Goal: Check status: Check status

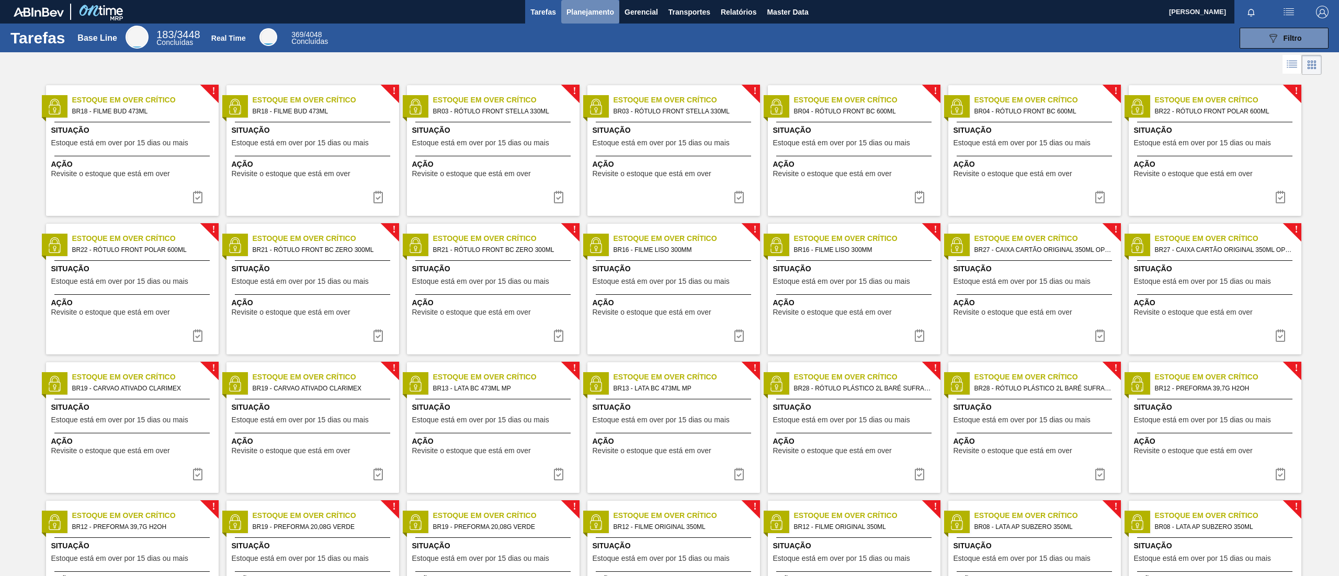
click at [588, 10] on span "Planejamento" at bounding box center [590, 12] width 48 height 13
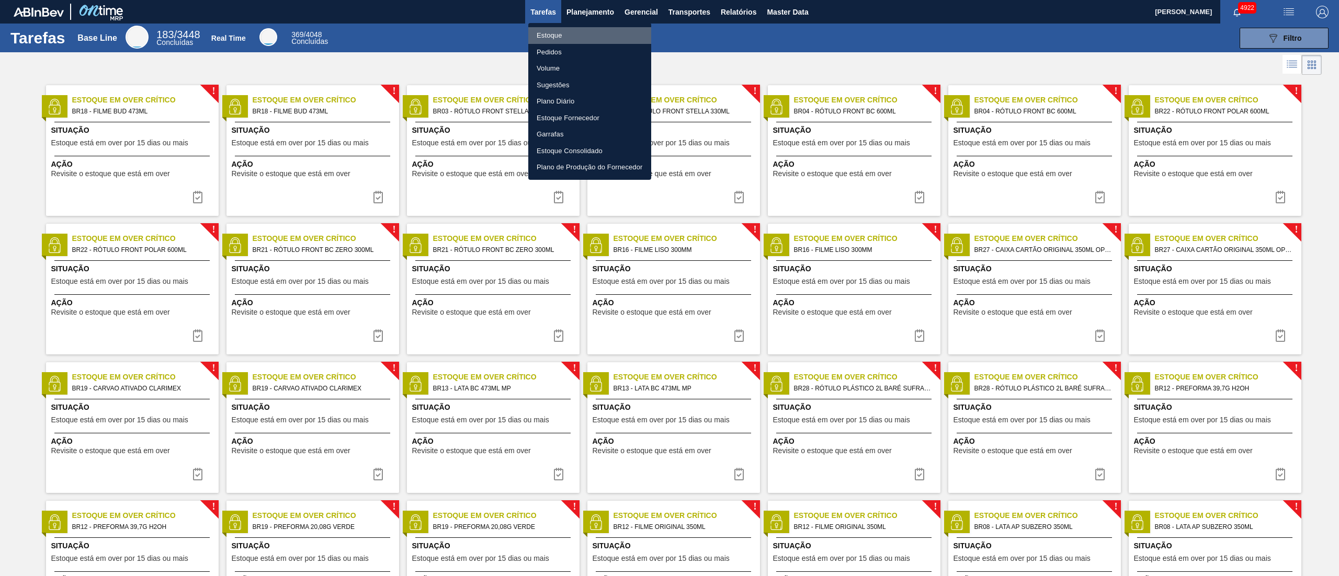
click at [571, 36] on li "Estoque" at bounding box center [589, 35] width 123 height 17
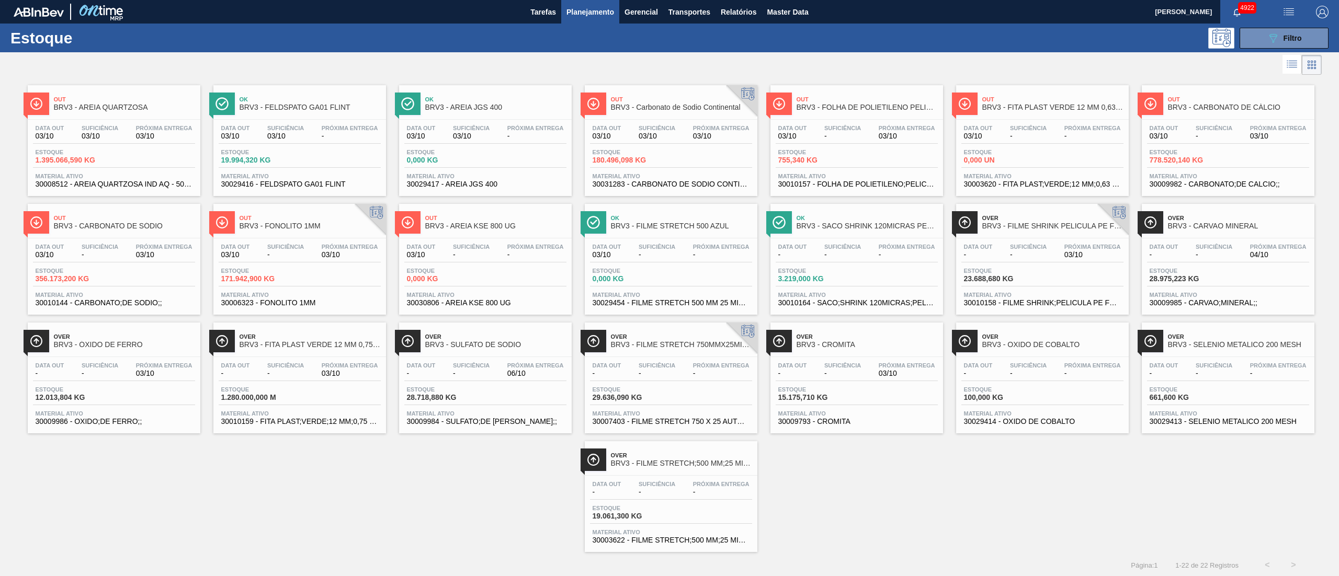
click at [244, 355] on div "Over BRV3 - FITA PLAST VERDE 12 MM 0,75 MM 2000 M FU Data out - Suficiência - P…" at bounding box center [299, 378] width 173 height 111
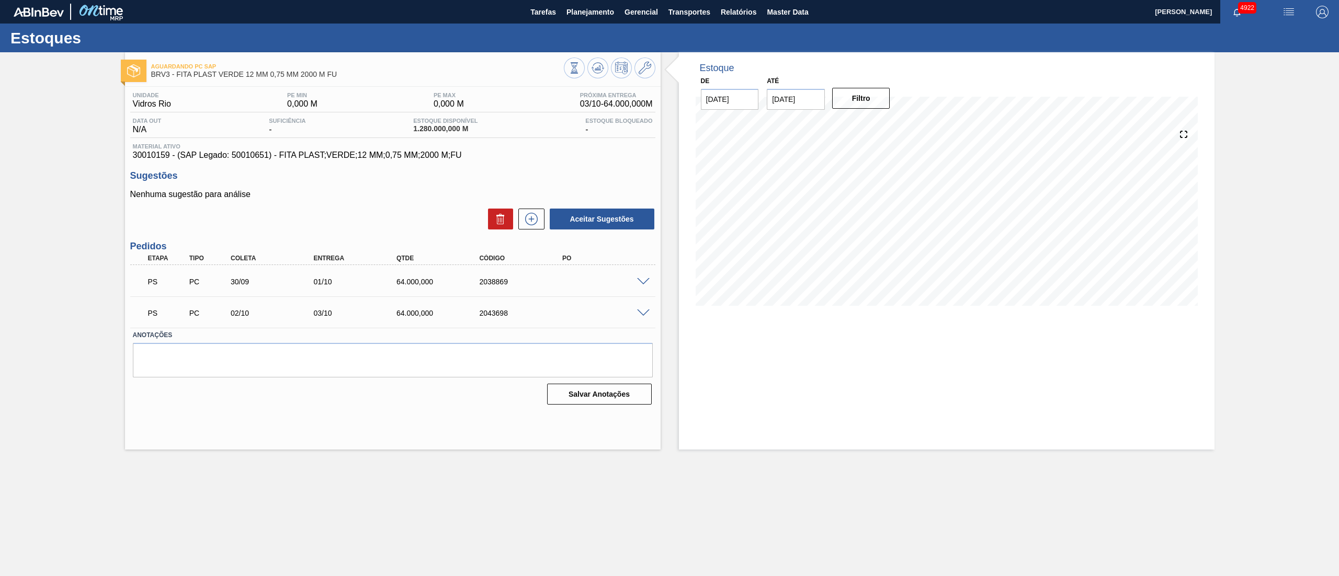
click at [639, 280] on span at bounding box center [643, 282] width 13 height 8
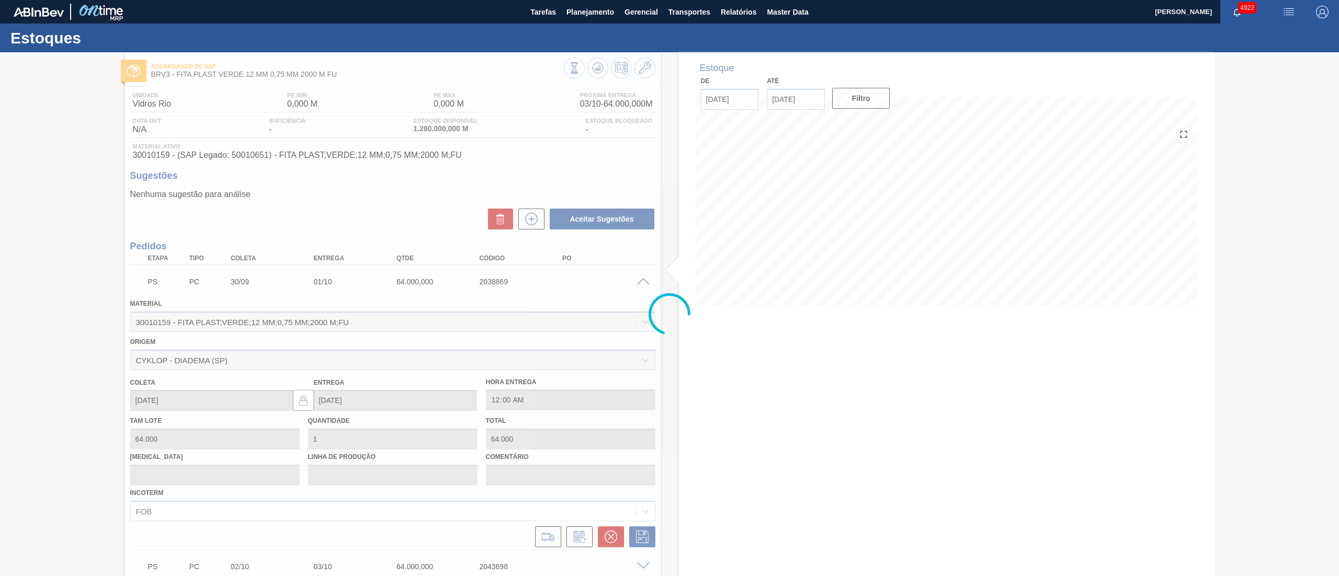
click at [529, 221] on div at bounding box center [669, 314] width 1339 height 524
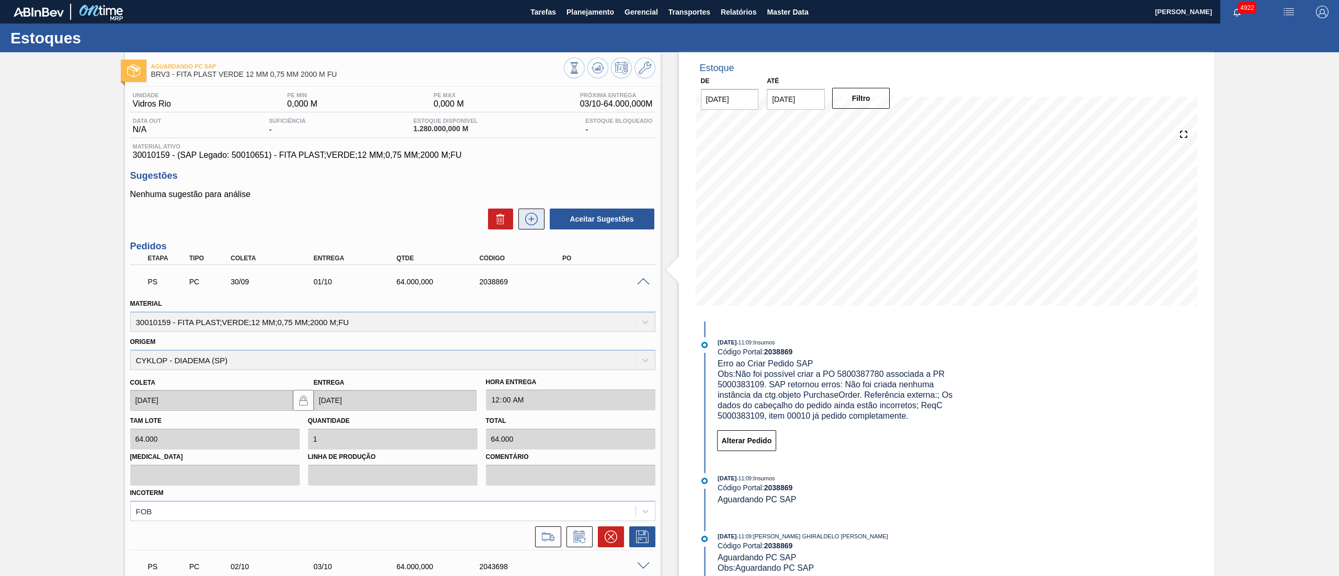
click at [529, 219] on icon at bounding box center [531, 219] width 6 height 1
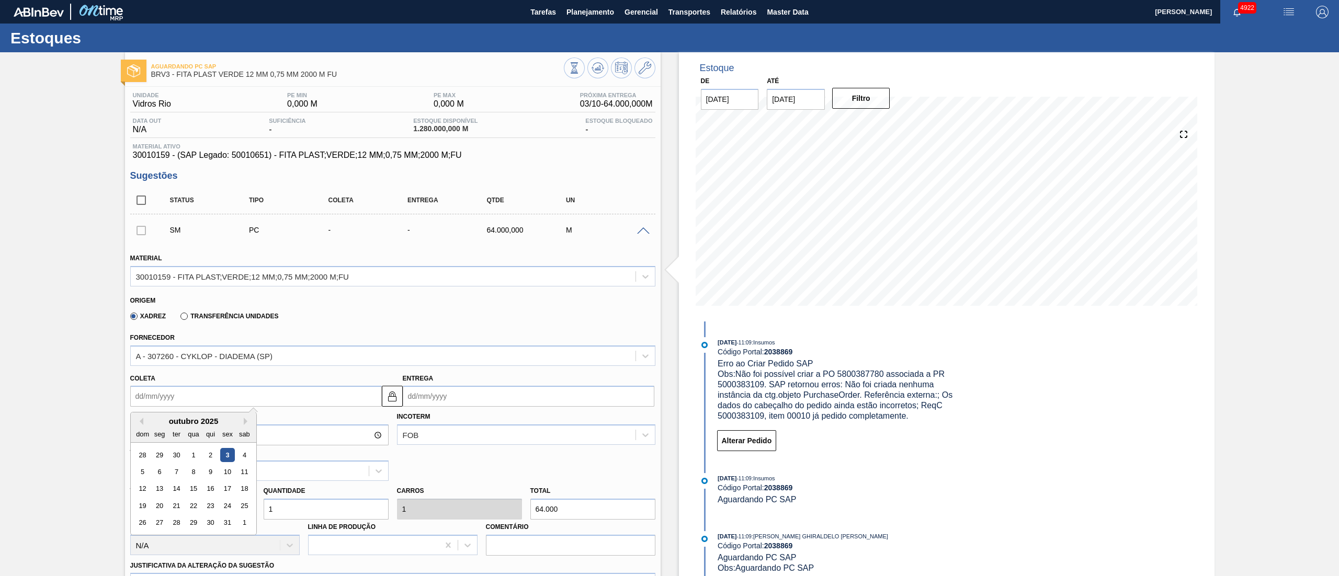
click at [146, 391] on input "Coleta" at bounding box center [256, 396] width 252 height 21
click at [174, 478] on div "7" at bounding box center [176, 472] width 14 height 14
type input "[DATE]"
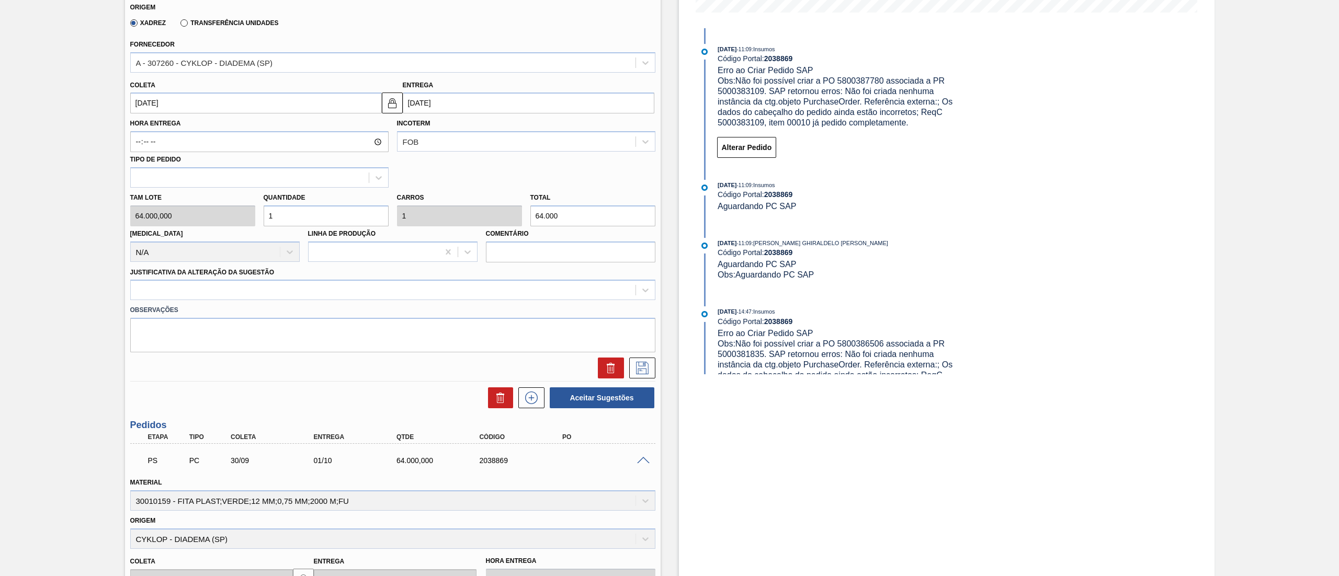
scroll to position [314, 0]
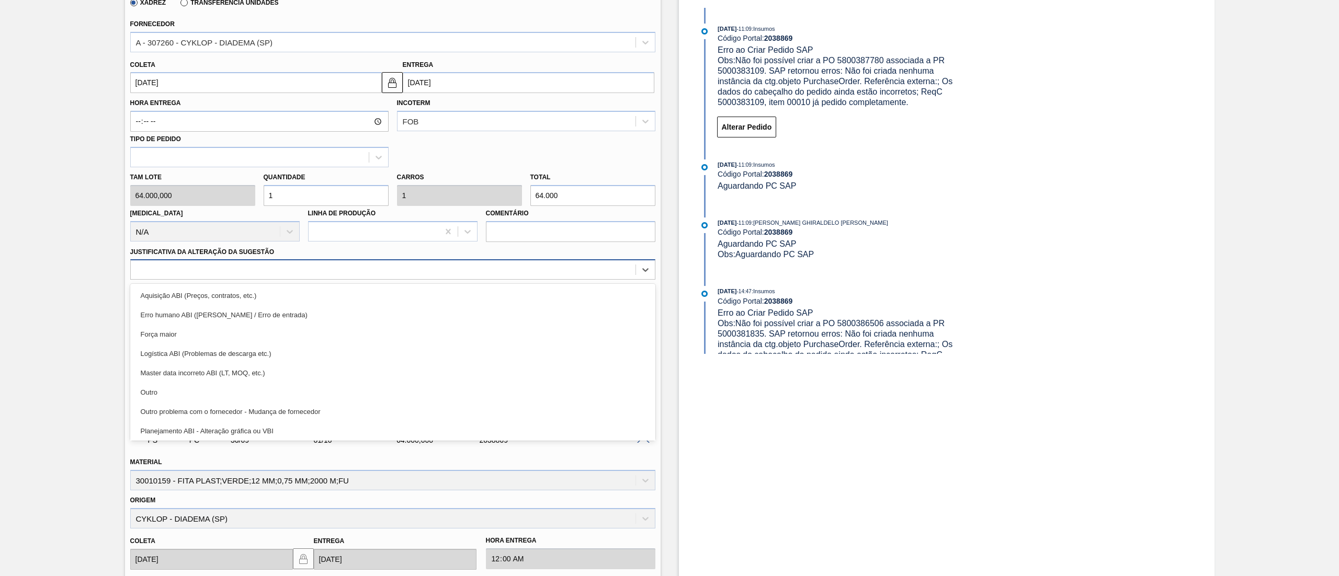
click at [163, 276] on div at bounding box center [383, 270] width 505 height 15
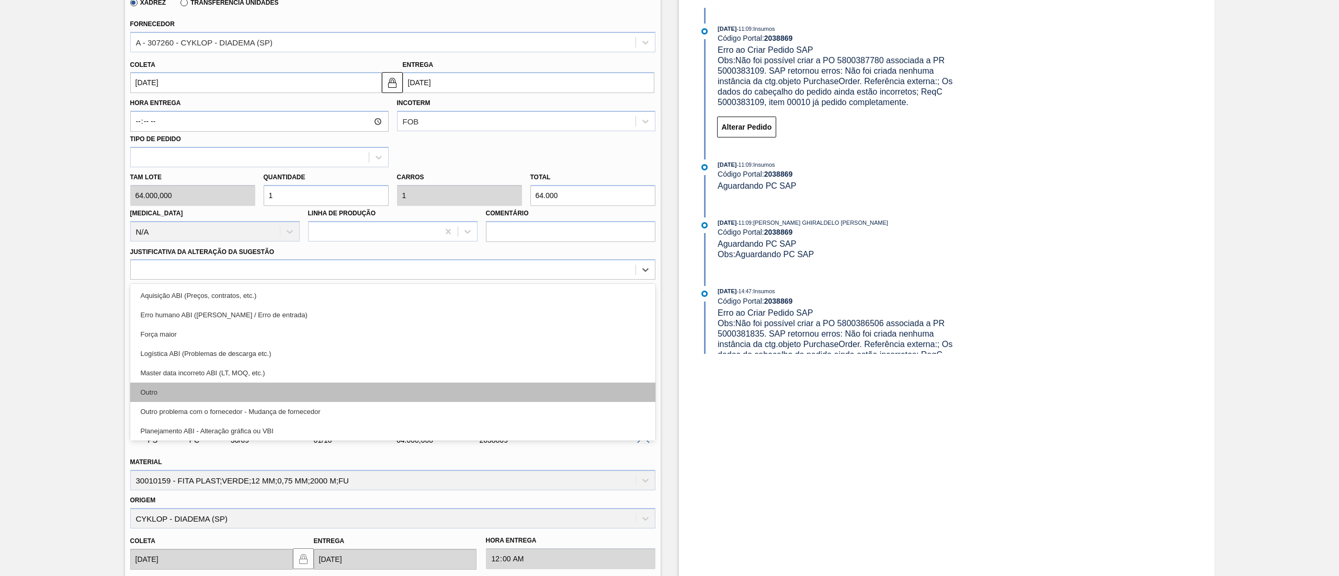
click at [172, 383] on div "Outro" at bounding box center [392, 392] width 525 height 19
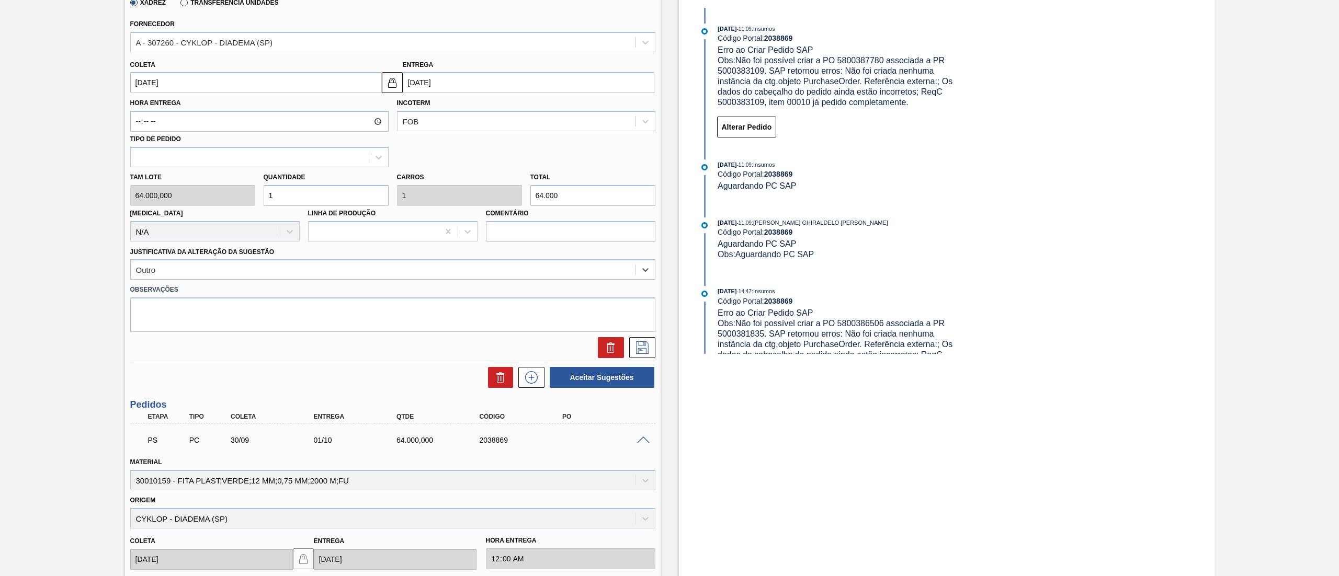
click at [662, 342] on div "Estoque De 03/10/2025 Até 17/10/2025 Filtro 03/10/2025 - 11:09 : Insumos Código…" at bounding box center [937, 282] width 554 height 1087
click at [652, 342] on button at bounding box center [642, 347] width 26 height 21
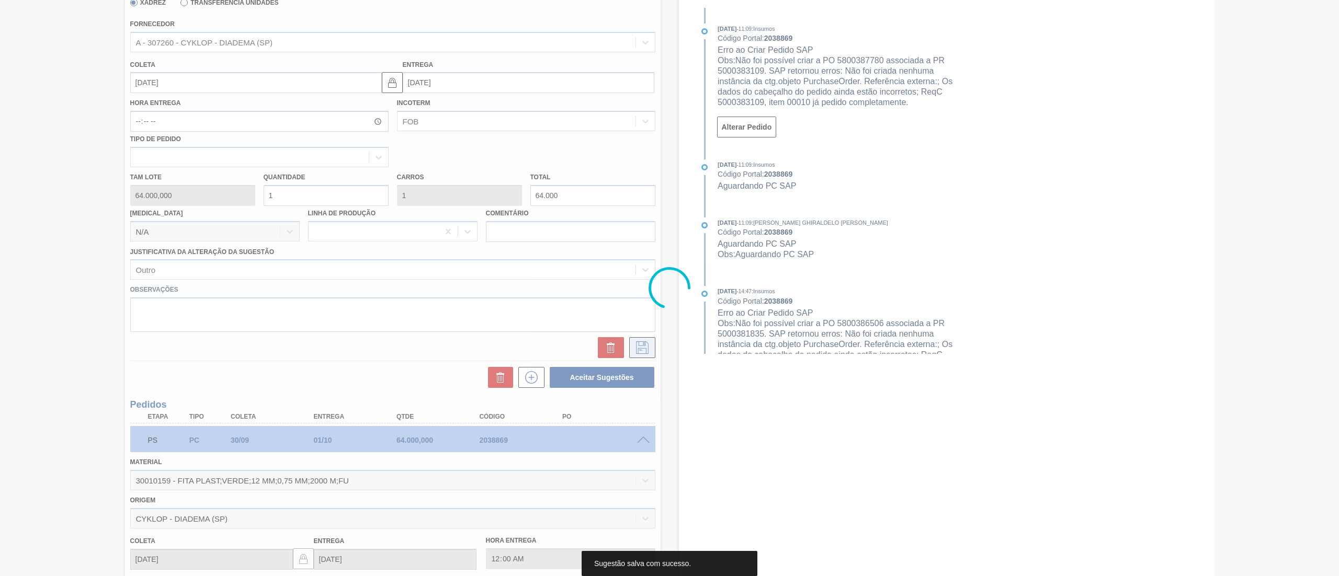
scroll to position [0, 0]
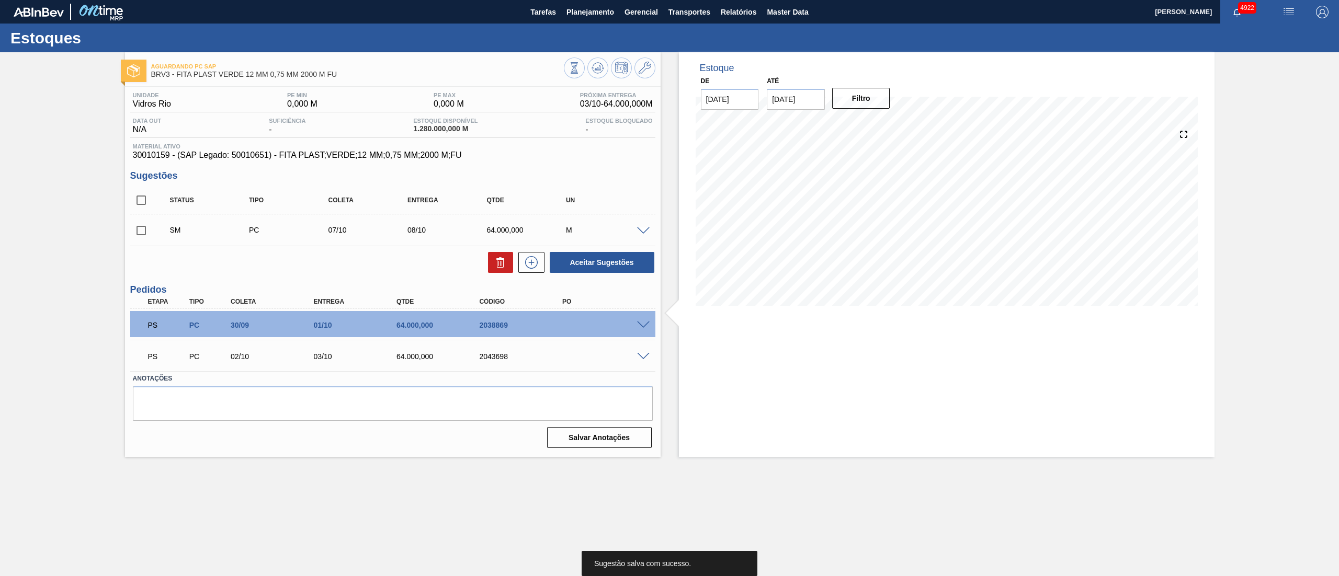
click at [141, 229] on input "checkbox" at bounding box center [141, 231] width 22 height 22
click at [633, 263] on button "Aceitar Sugestões" at bounding box center [602, 262] width 105 height 21
checkbox input "false"
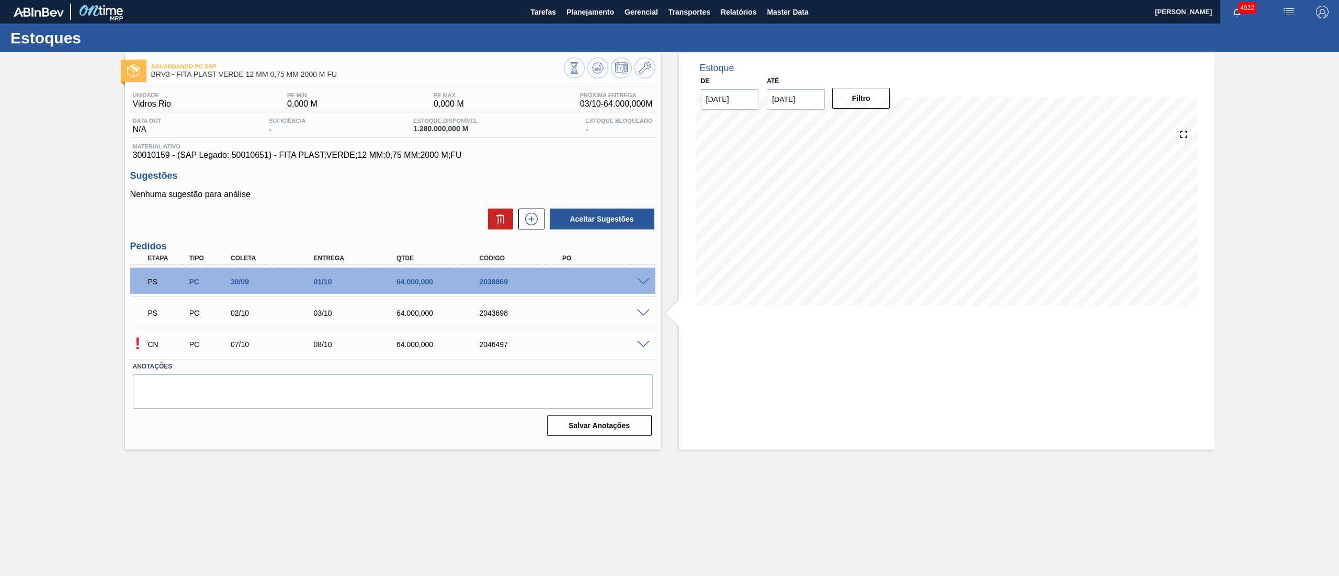
click at [640, 346] on span at bounding box center [643, 345] width 13 height 8
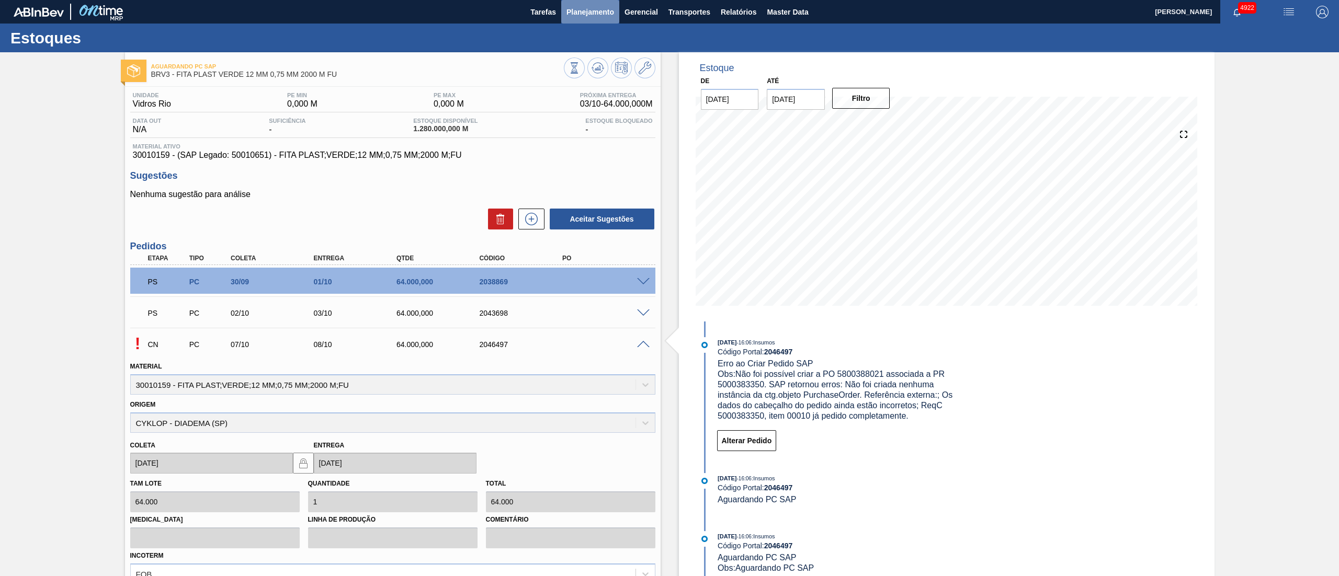
click at [568, 15] on span "Planejamento" at bounding box center [590, 12] width 48 height 13
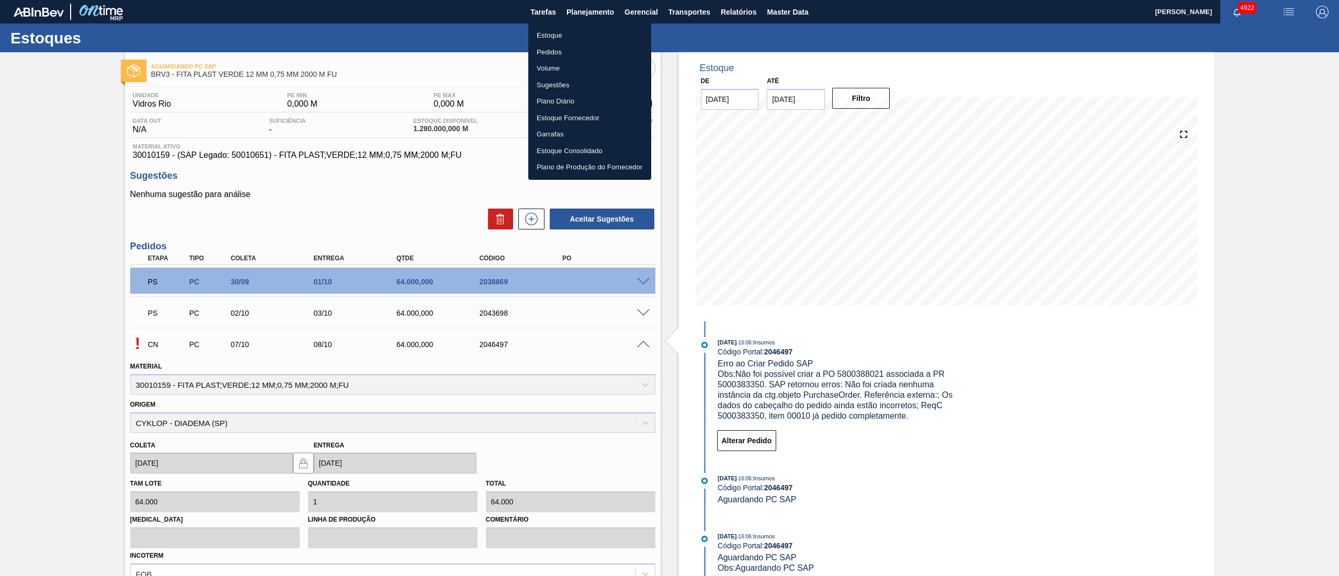
click at [557, 30] on li "Estoque" at bounding box center [589, 35] width 123 height 17
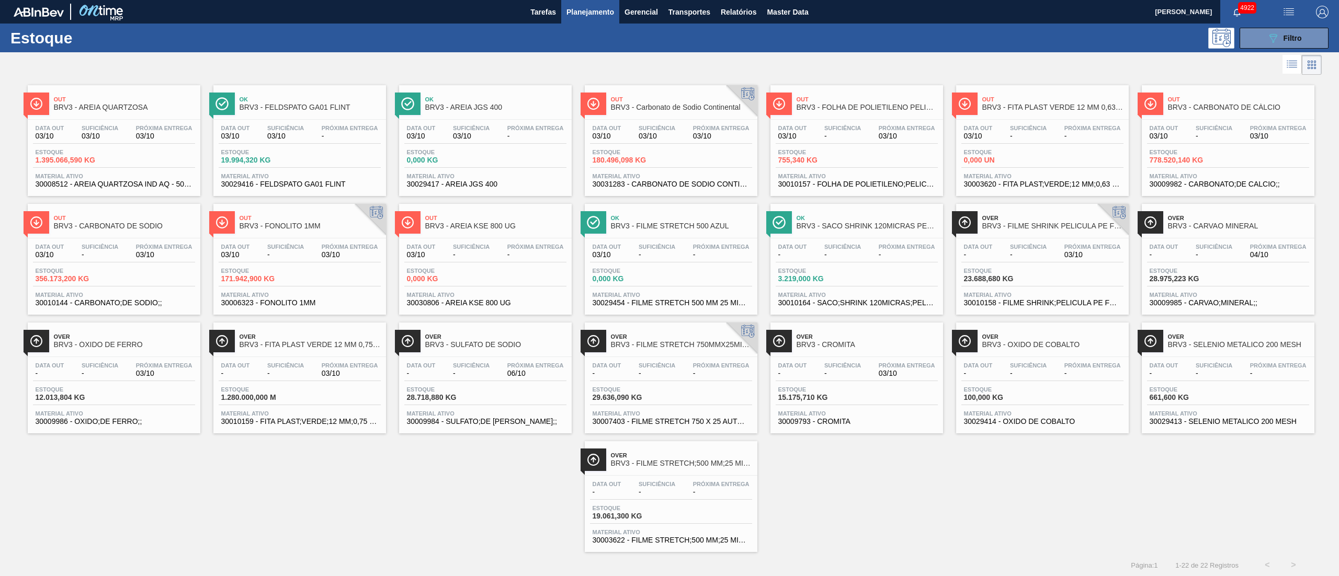
click at [1237, 151] on div "Estoque 778.520,140 KG" at bounding box center [1228, 158] width 162 height 19
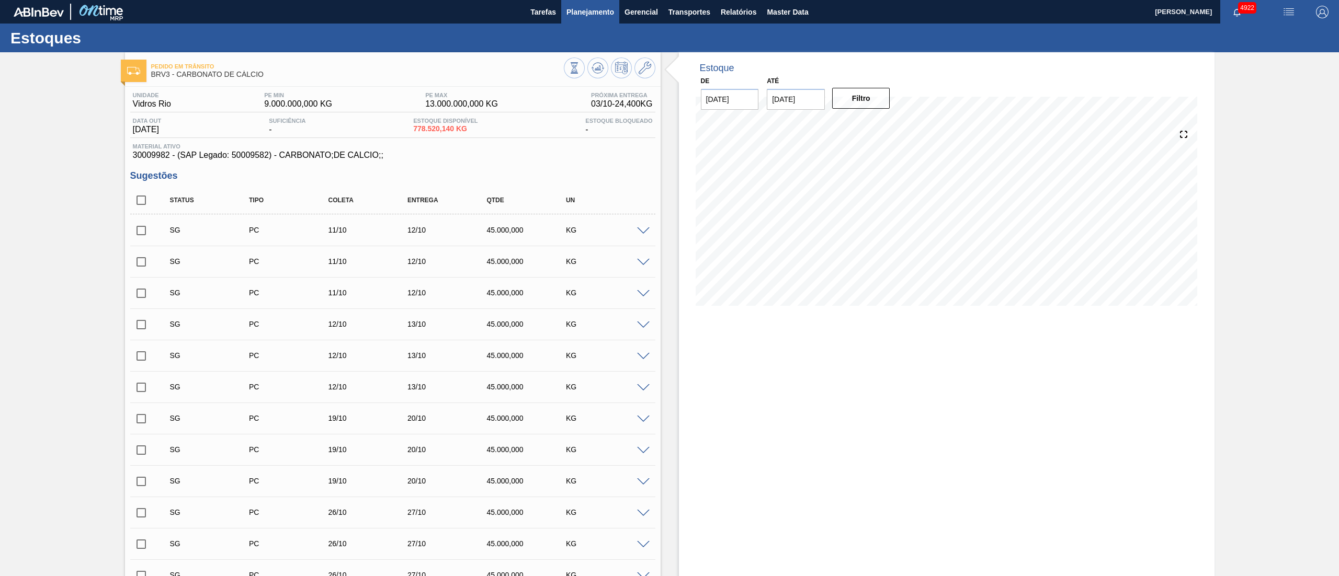
click at [598, 17] on span "Planejamento" at bounding box center [590, 12] width 48 height 13
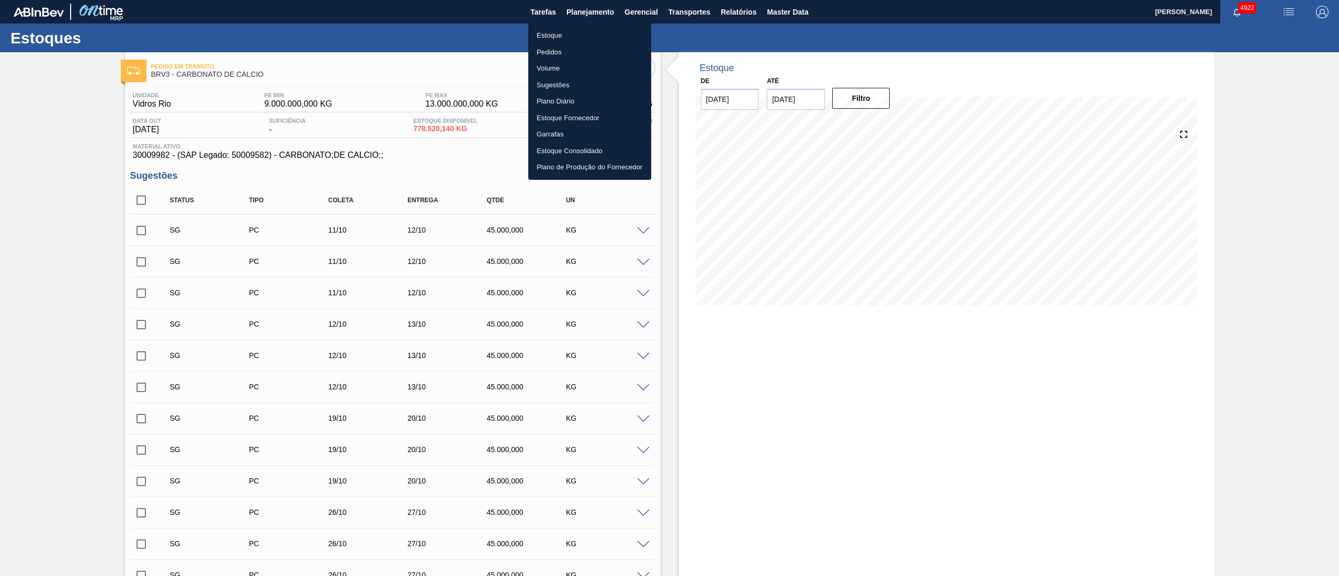
click at [579, 31] on li "Estoque" at bounding box center [589, 35] width 123 height 17
click at [578, 35] on li "Estoque" at bounding box center [589, 35] width 123 height 17
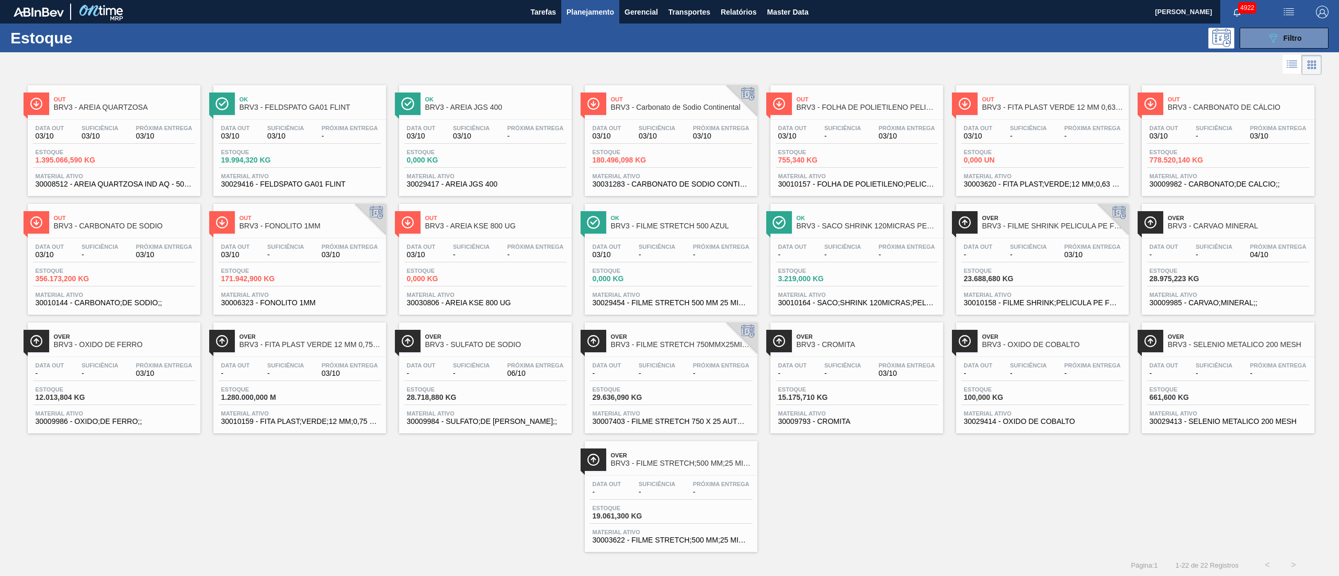
click at [91, 132] on span "03/10" at bounding box center [100, 136] width 37 height 8
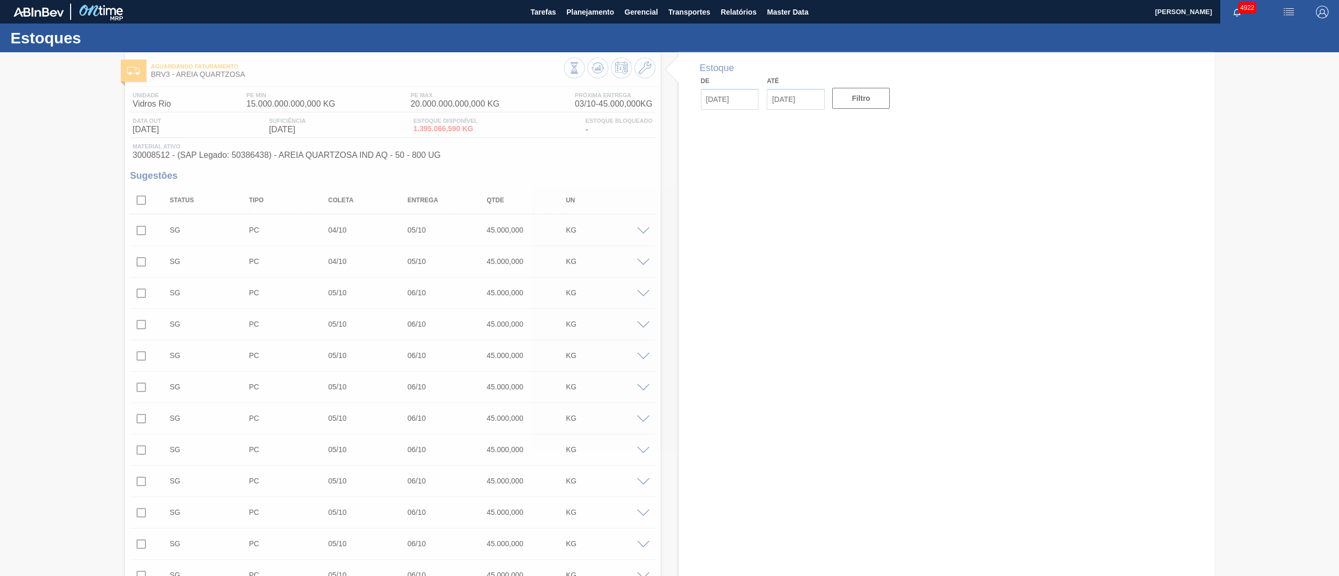
type input "[DATE]"
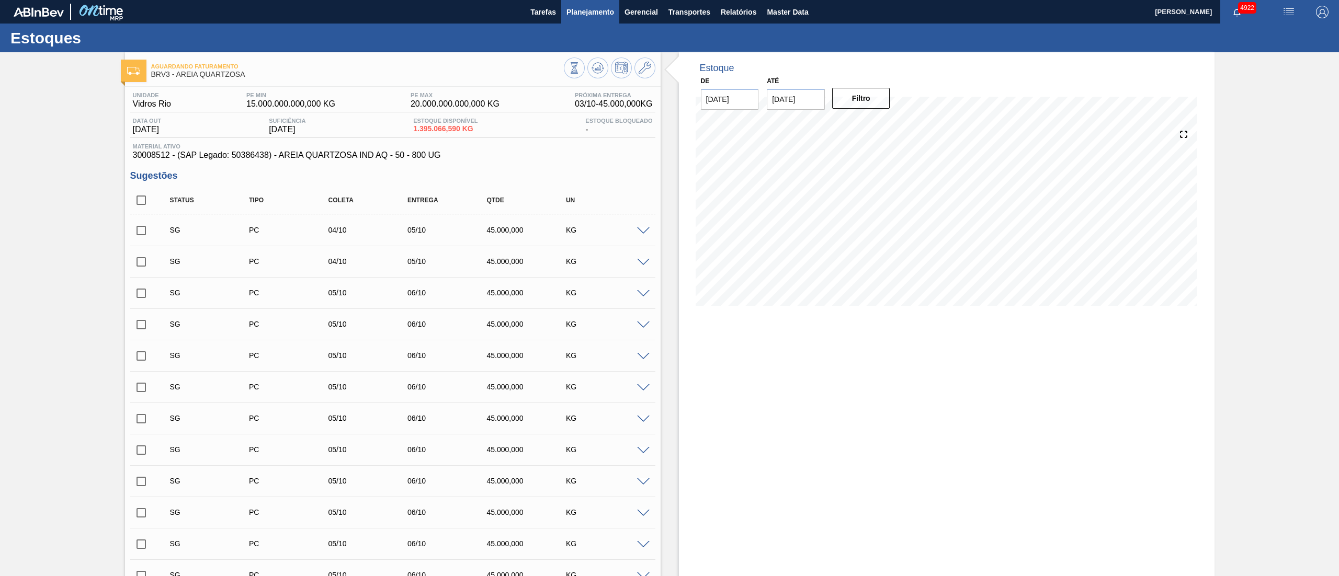
click at [599, 15] on span "Planejamento" at bounding box center [590, 12] width 48 height 13
click at [552, 37] on li "Estoque" at bounding box center [589, 36] width 92 height 9
click at [551, 35] on li "Estoque" at bounding box center [589, 36] width 92 height 9
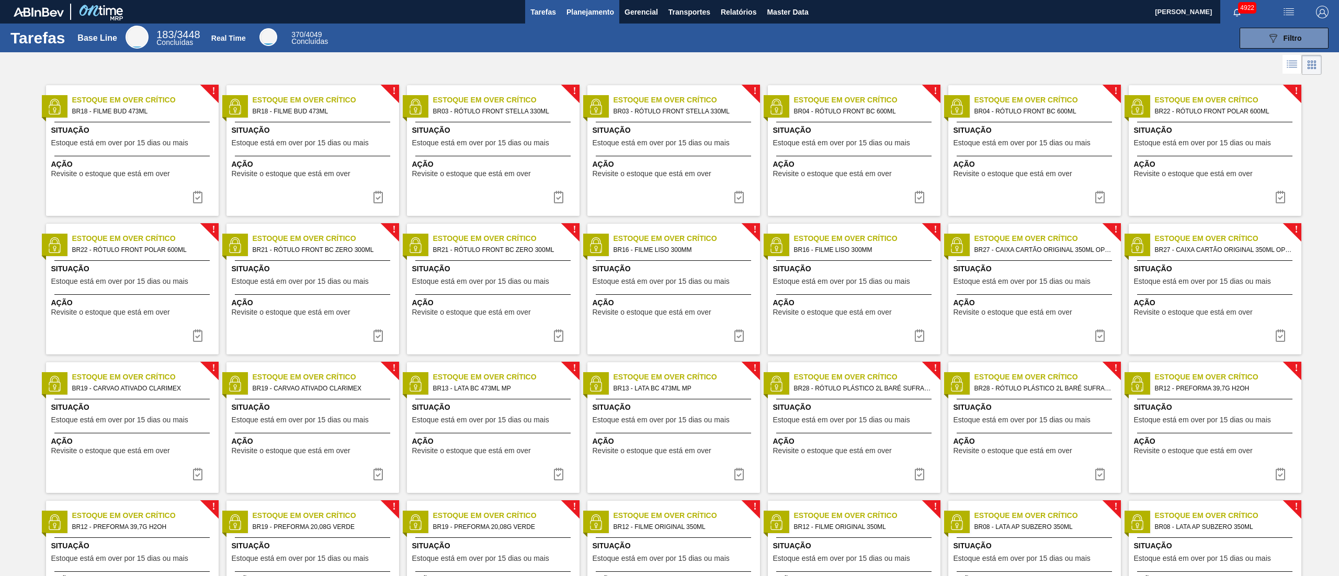
click at [584, 18] on span "Planejamento" at bounding box center [590, 12] width 48 height 13
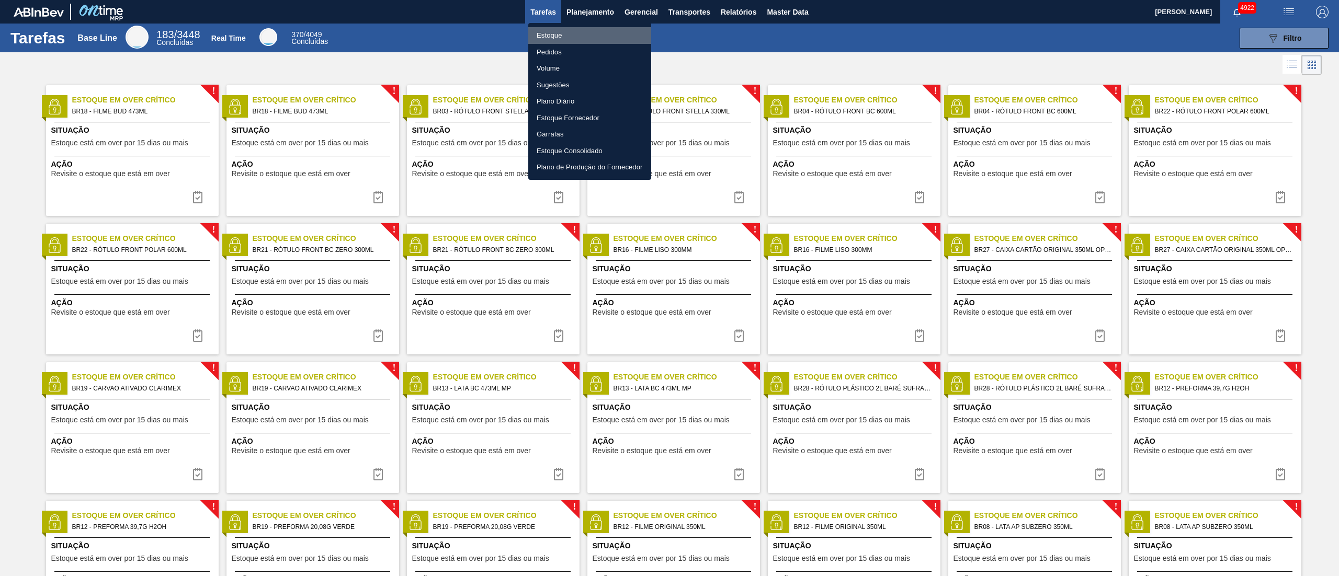
click at [564, 33] on li "Estoque" at bounding box center [589, 35] width 123 height 17
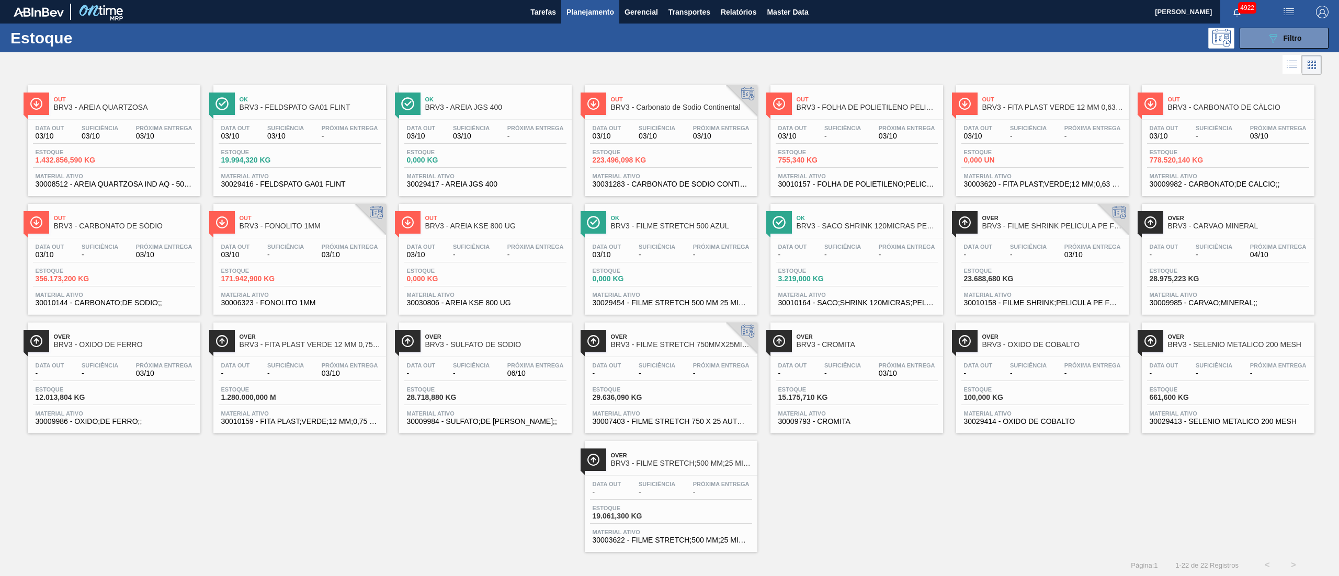
click at [97, 134] on span "03/10" at bounding box center [100, 136] width 37 height 8
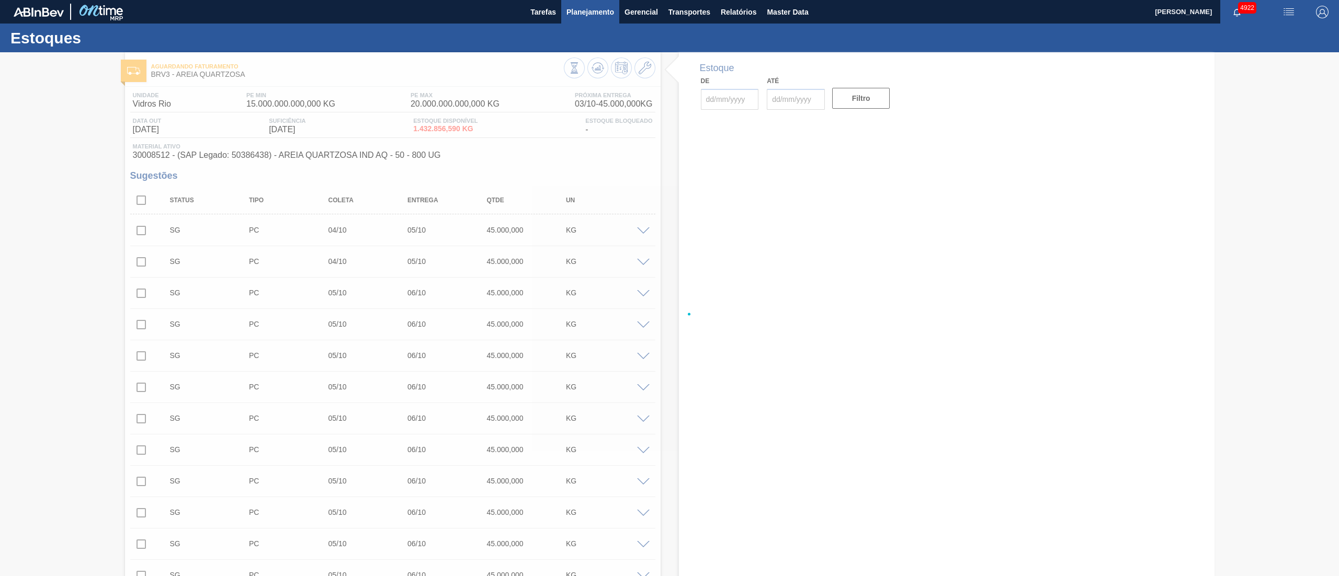
click at [576, 4] on button "Planejamento" at bounding box center [590, 12] width 58 height 24
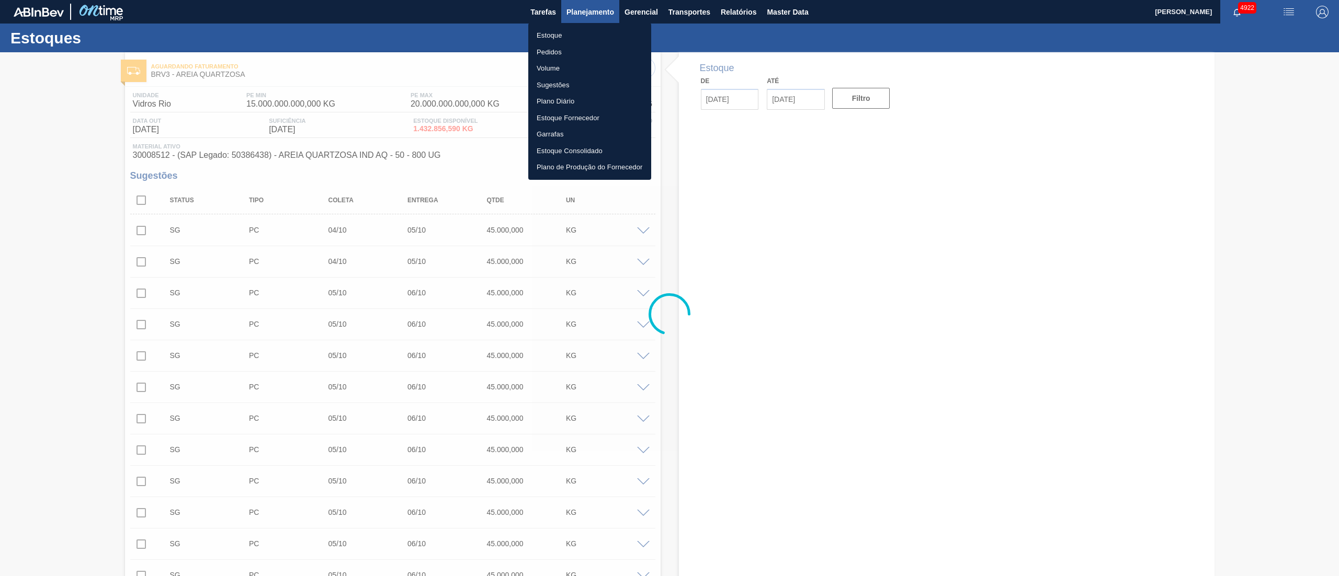
type input "[DATE]"
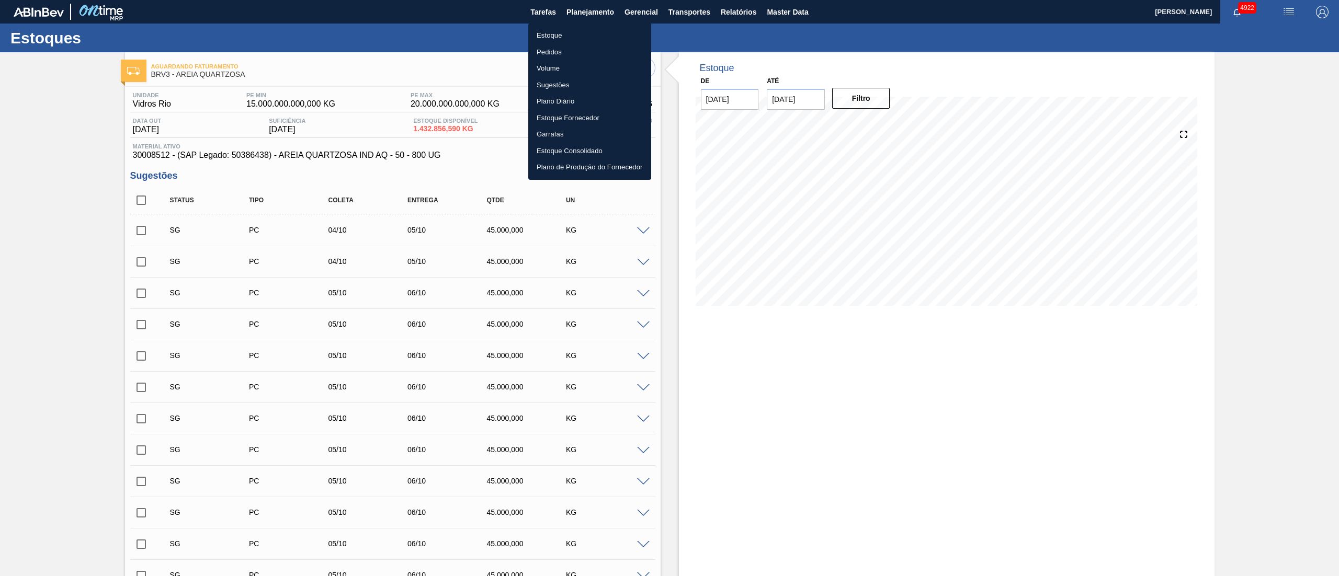
click at [577, 25] on ul "Estoque Pedidos Volume Sugestões Plano Diário Estoque Fornecedor Garrafas Estoq…" at bounding box center [589, 101] width 123 height 157
click at [578, 29] on li "Estoque" at bounding box center [589, 35] width 123 height 17
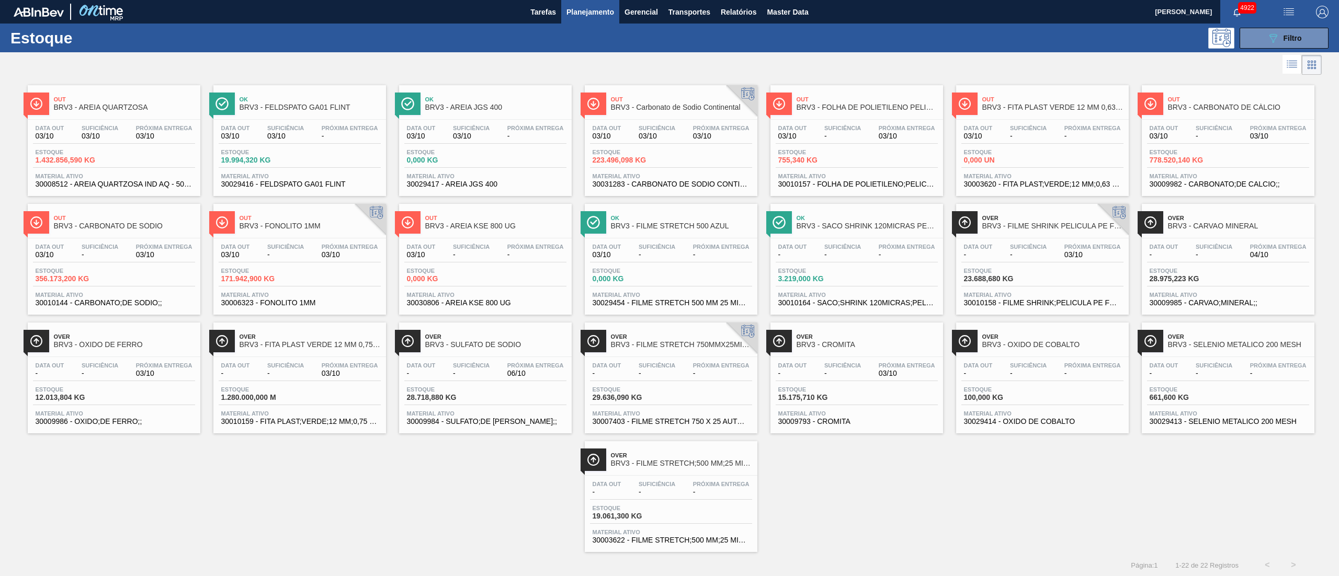
click at [685, 95] on div "Out BRV3 - Carbonato de Sodio Continental" at bounding box center [681, 104] width 141 height 24
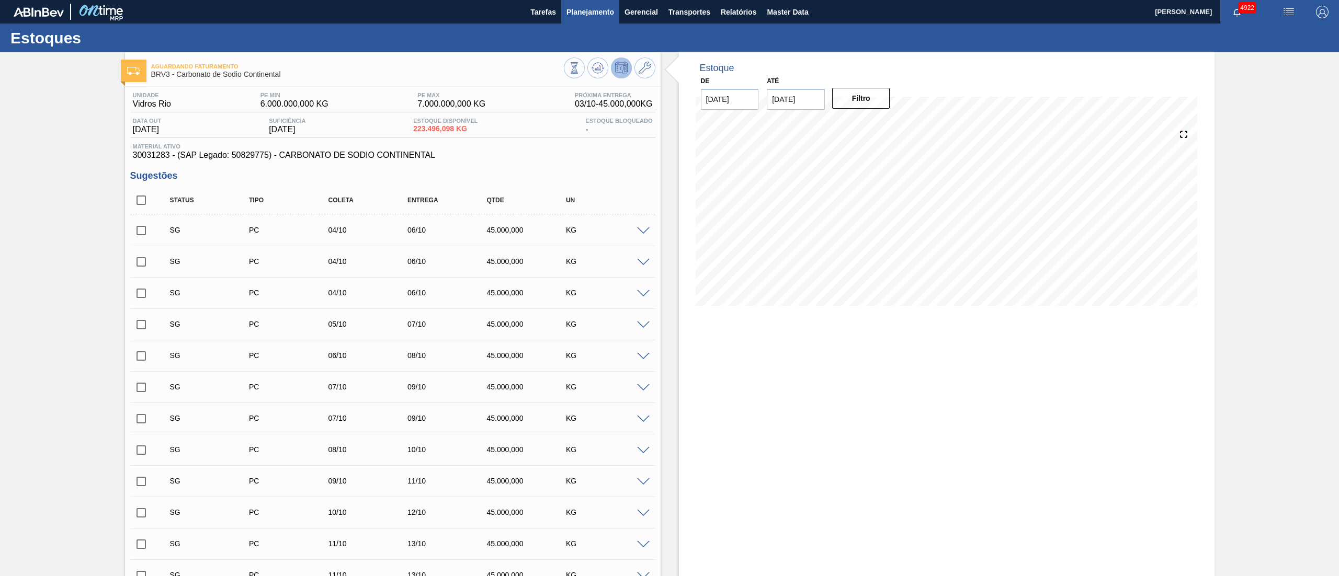
click at [575, 12] on span "Planejamento" at bounding box center [590, 12] width 48 height 13
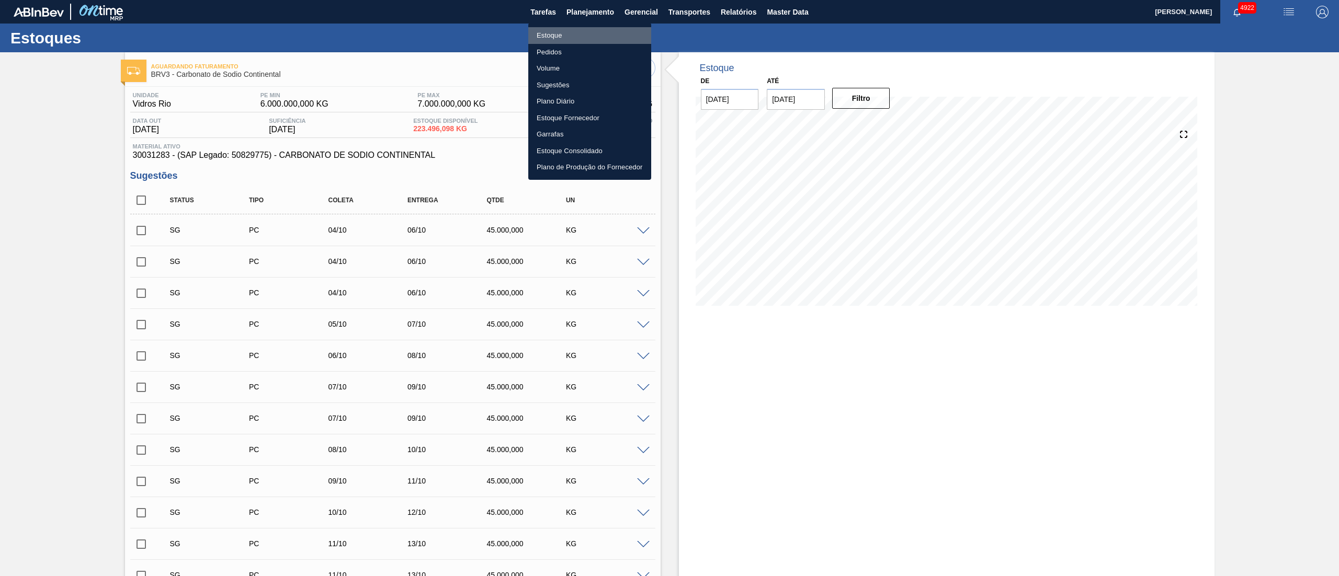
click at [553, 33] on li "Estoque" at bounding box center [589, 35] width 123 height 17
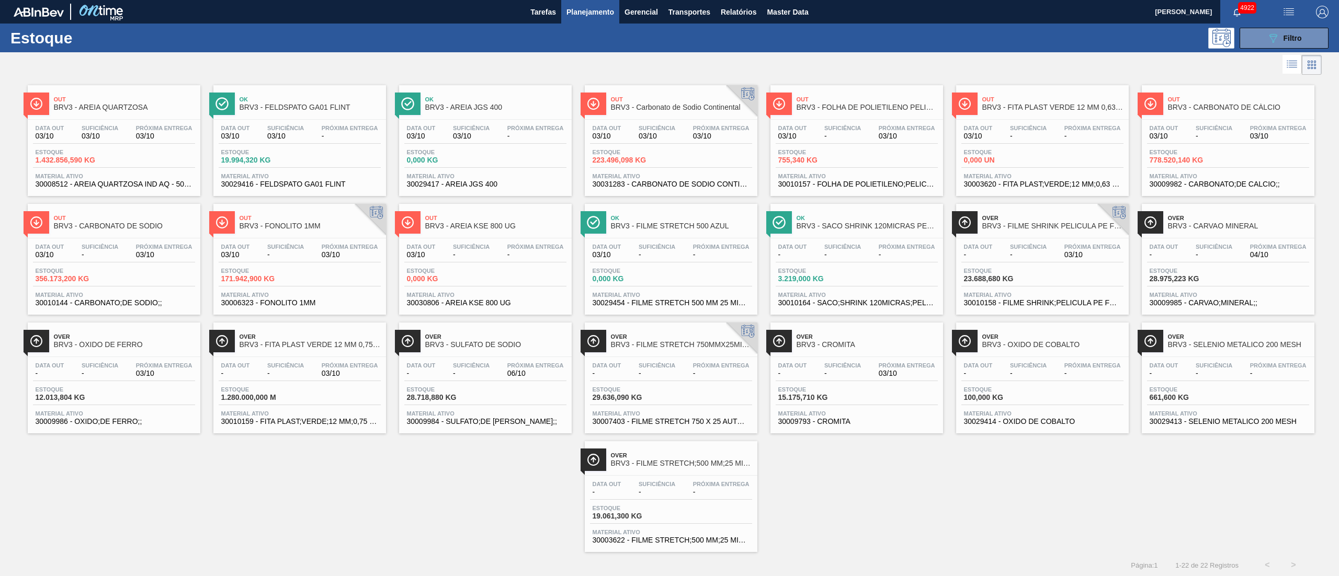
click at [1206, 134] on span "-" at bounding box center [1213, 136] width 37 height 8
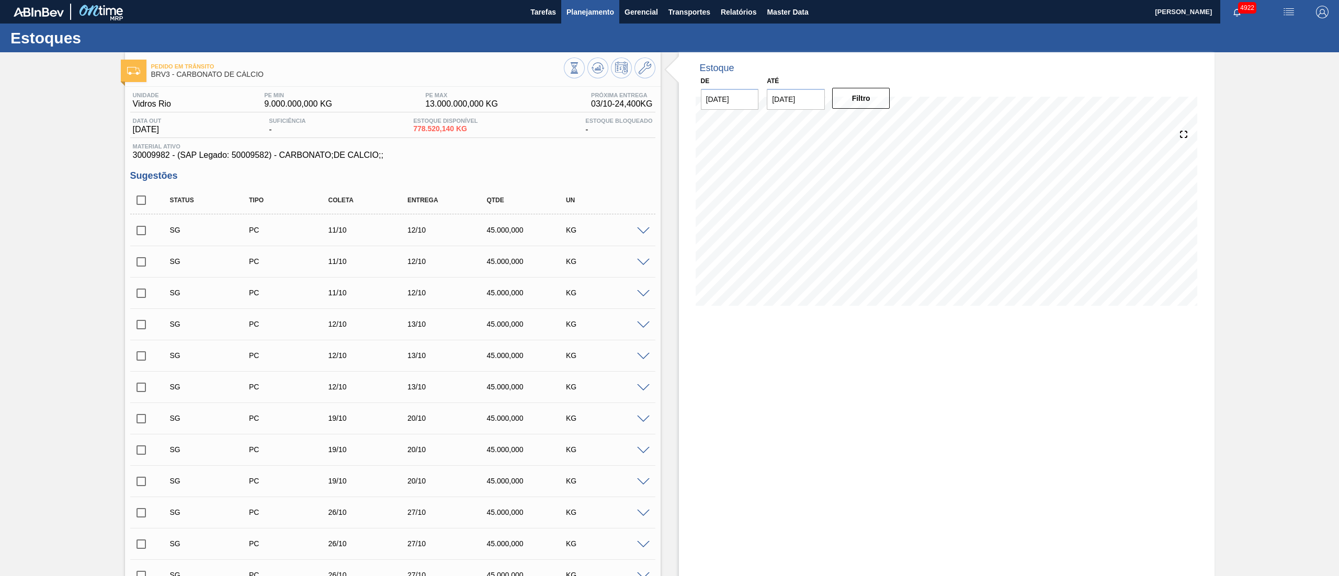
click at [574, 10] on span "Planejamento" at bounding box center [590, 12] width 48 height 13
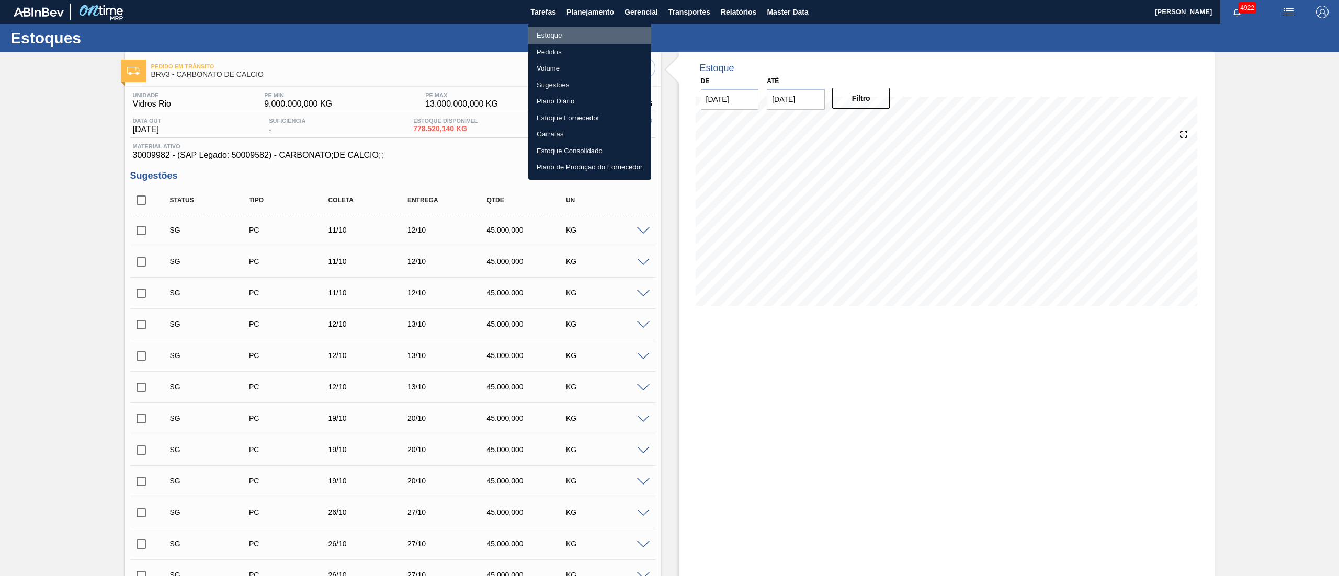
click at [552, 35] on li "Estoque" at bounding box center [589, 35] width 123 height 17
